Goal: Task Accomplishment & Management: Complete application form

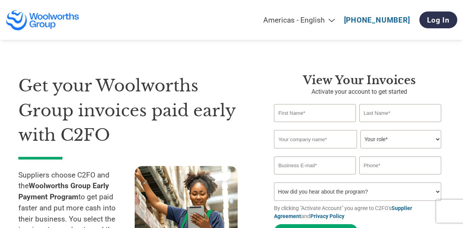
click at [357, 117] on div at bounding box center [359, 113] width 171 height 18
click at [339, 111] on input "text" at bounding box center [315, 113] width 82 height 18
type input "[PERSON_NAME]"
click at [330, 147] on input "text" at bounding box center [315, 139] width 83 height 18
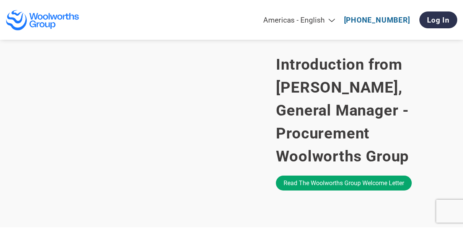
scroll to position [498, 0]
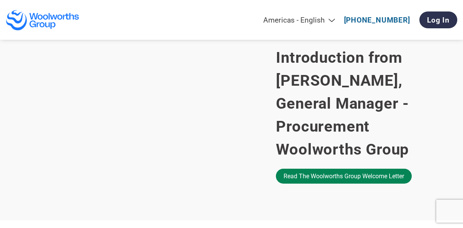
click at [306, 178] on link "Read the Woolworths Group welcome letter" at bounding box center [344, 176] width 136 height 15
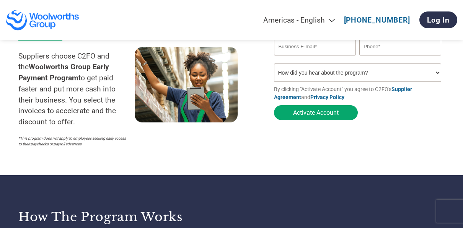
scroll to position [0, 0]
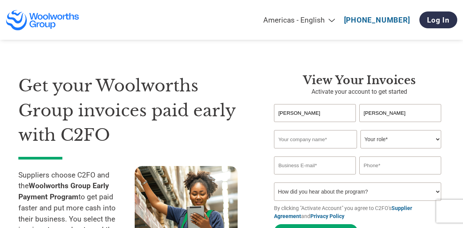
click at [322, 142] on input "text" at bounding box center [315, 139] width 83 height 18
type input "Idle Hour Pty Ltd"
click at [372, 145] on select "Your role* CFO Controller Credit Manager Finance Director Treasurer CEO Preside…" at bounding box center [401, 139] width 81 height 18
select select "OFFICE_MANAGER"
click at [361, 131] on select "Your role* CFO Controller Credit Manager Finance Director Treasurer CEO Preside…" at bounding box center [401, 139] width 81 height 18
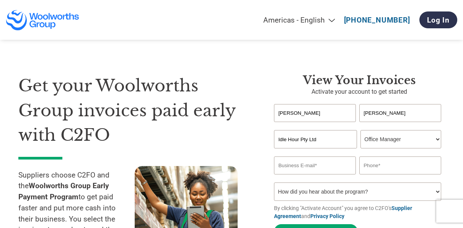
click at [408, 138] on select "Your role* CFO Controller Credit Manager Finance Director Treasurer CEO Preside…" at bounding box center [401, 139] width 81 height 18
click at [330, 173] on input "email" at bounding box center [315, 166] width 82 height 18
type input "[PERSON_NAME][EMAIL_ADDRESS][DOMAIN_NAME]"
click at [430, 139] on select "Your role* CFO Controller Credit Manager Finance Director Treasurer CEO Preside…" at bounding box center [401, 139] width 81 height 18
select select "OTHER"
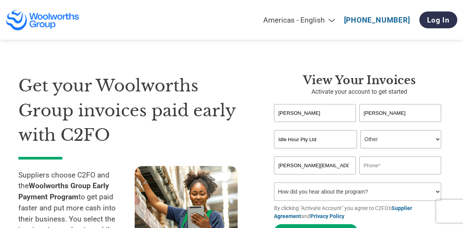
click at [361, 131] on select "Your role* CFO Controller Credit Manager Finance Director Treasurer CEO Preside…" at bounding box center [401, 139] width 81 height 18
click at [389, 172] on input "text" at bounding box center [401, 166] width 82 height 18
type input "0481810706"
click at [356, 199] on select "How did you hear about the program? Received a letter Email Social Media Online…" at bounding box center [357, 192] width 167 height 18
select select "Other"
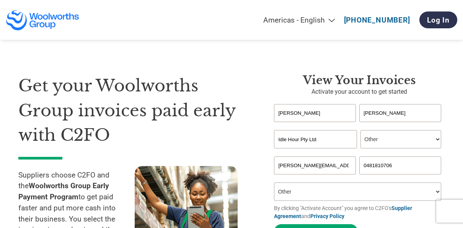
click at [274, 185] on select "How did you hear about the program? Received a letter Email Social Media Online…" at bounding box center [357, 192] width 167 height 18
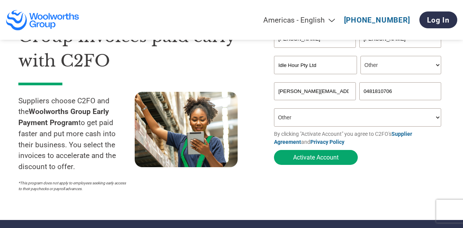
scroll to position [77, 0]
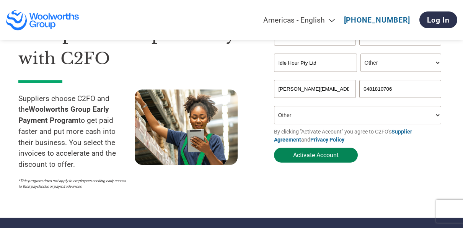
click at [331, 163] on button "Activate Account" at bounding box center [316, 155] width 84 height 15
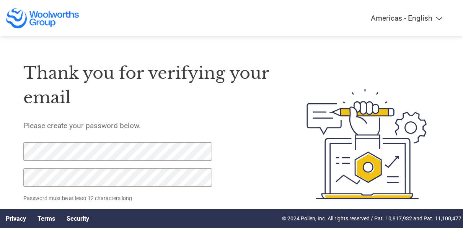
click at [0, 150] on html "Americas - English Américas - Español [GEOGRAPHIC_DATA] - Português Amériques -…" at bounding box center [231, 129] width 463 height 258
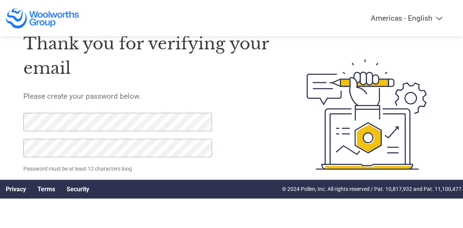
click at [0, 124] on html "Americas - English Américas - Español Américas - Português Amériques - Français…" at bounding box center [231, 100] width 463 height 258
click at [0, 145] on html "Americas - English Américas - Español Américas - Português Amériques - Français…" at bounding box center [231, 100] width 463 height 258
click at [0, 146] on html "Americas - English Américas - Español Américas - Português Amériques - Français…" at bounding box center [231, 100] width 463 height 258
click at [15, 120] on div "Thank you for verifying your email Please create your password below. Password …" at bounding box center [231, 114] width 463 height 189
click at [0, 120] on html "Americas - English Américas - Español Américas - Português Amériques - Français…" at bounding box center [231, 100] width 463 height 258
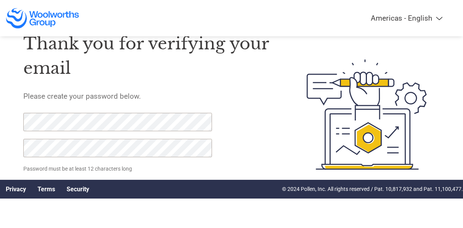
click at [249, 148] on div "Thank you for verifying your email Please create your password below. Password …" at bounding box center [148, 114] width 250 height 189
click at [0, 147] on html "Americas - English Américas - Español Américas - Português Amériques - Français…" at bounding box center [231, 100] width 463 height 258
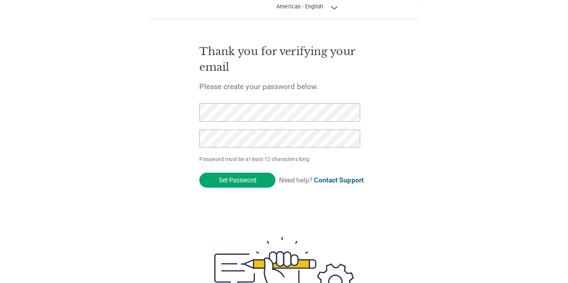
scroll to position [0, 0]
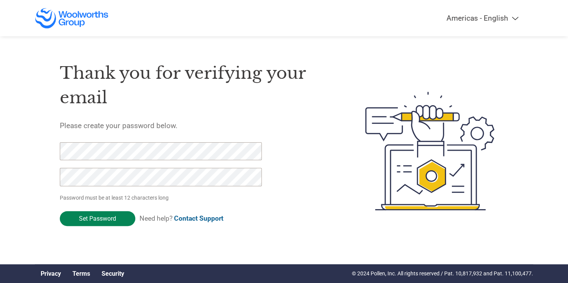
click at [79, 213] on input "Set Password" at bounding box center [97, 218] width 75 height 15
